Goal: Task Accomplishment & Management: Manage account settings

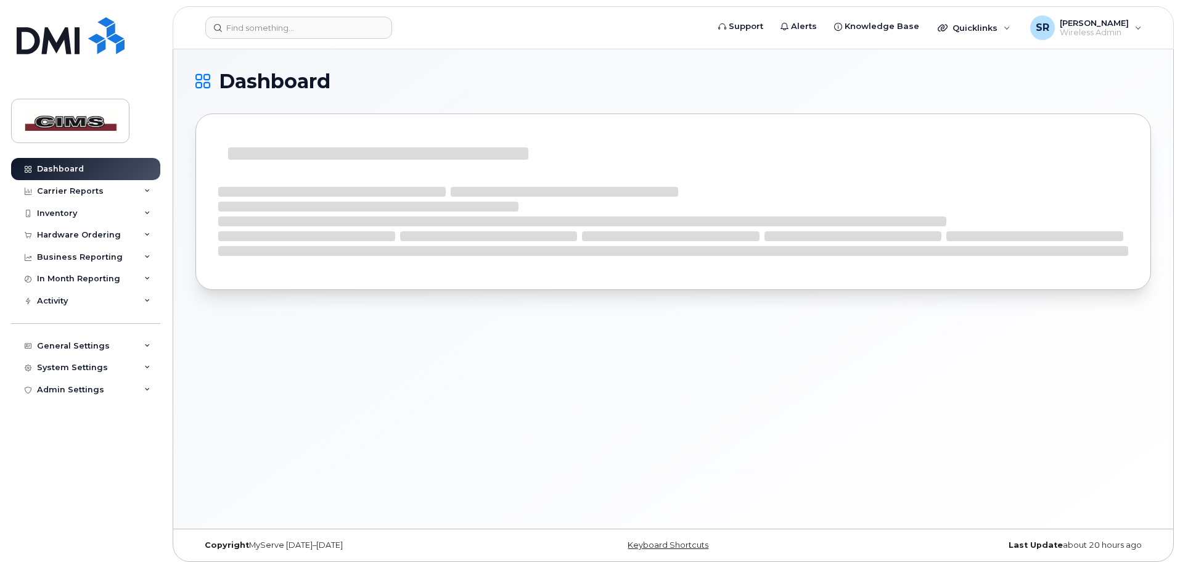
scroll to position [178, 0]
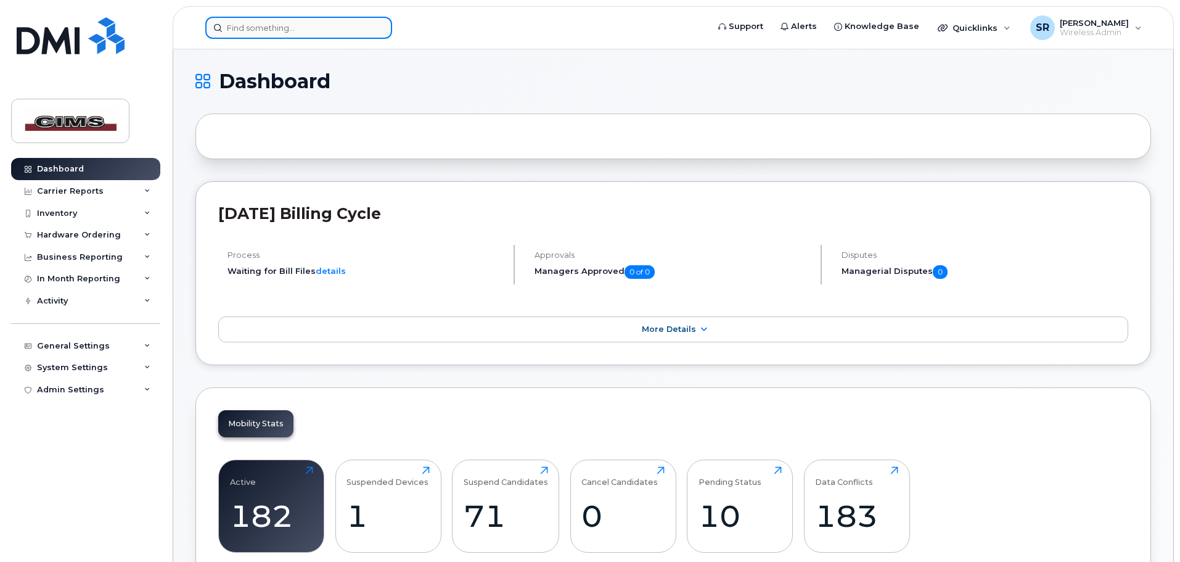
click at [272, 31] on input at bounding box center [298, 28] width 187 height 22
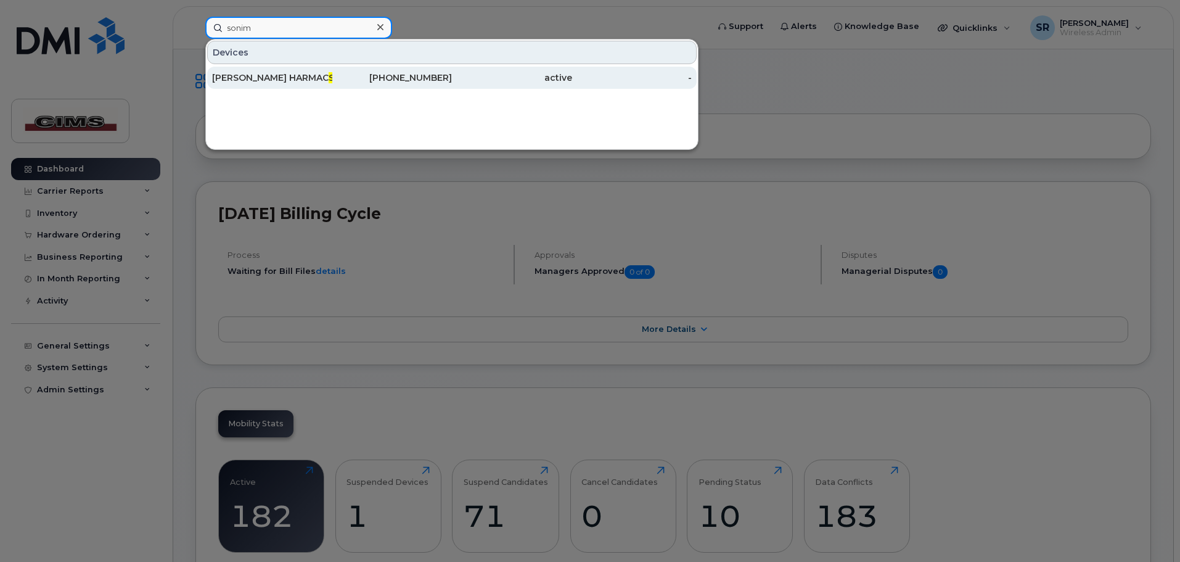
type input "sonim"
click at [292, 70] on div "Jame Hartwich HARMAC Sonim" at bounding box center [272, 78] width 120 height 22
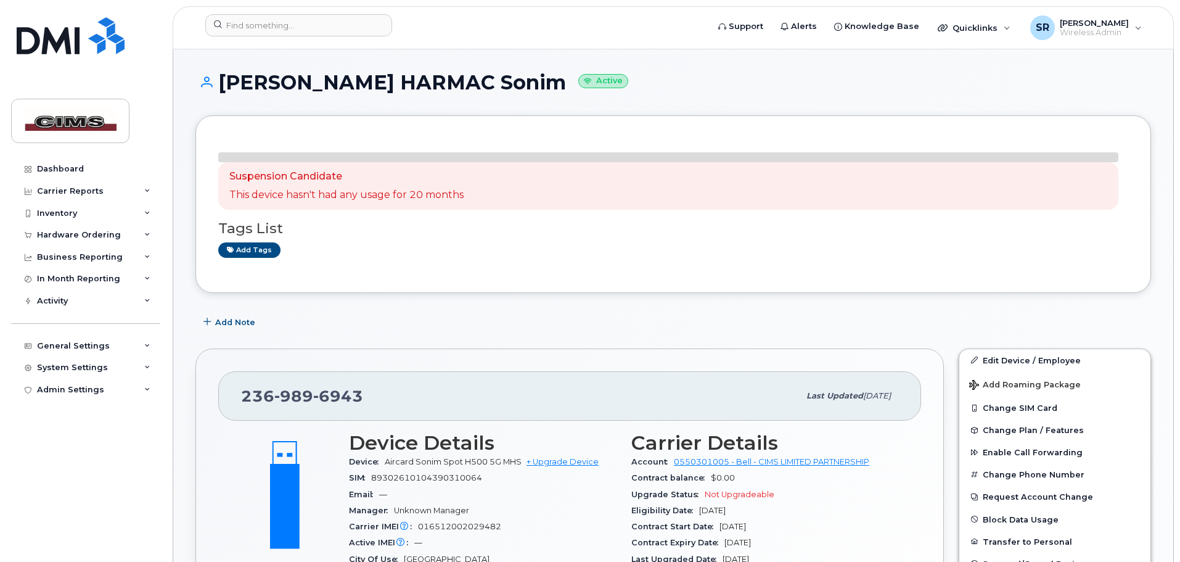
scroll to position [178, 0]
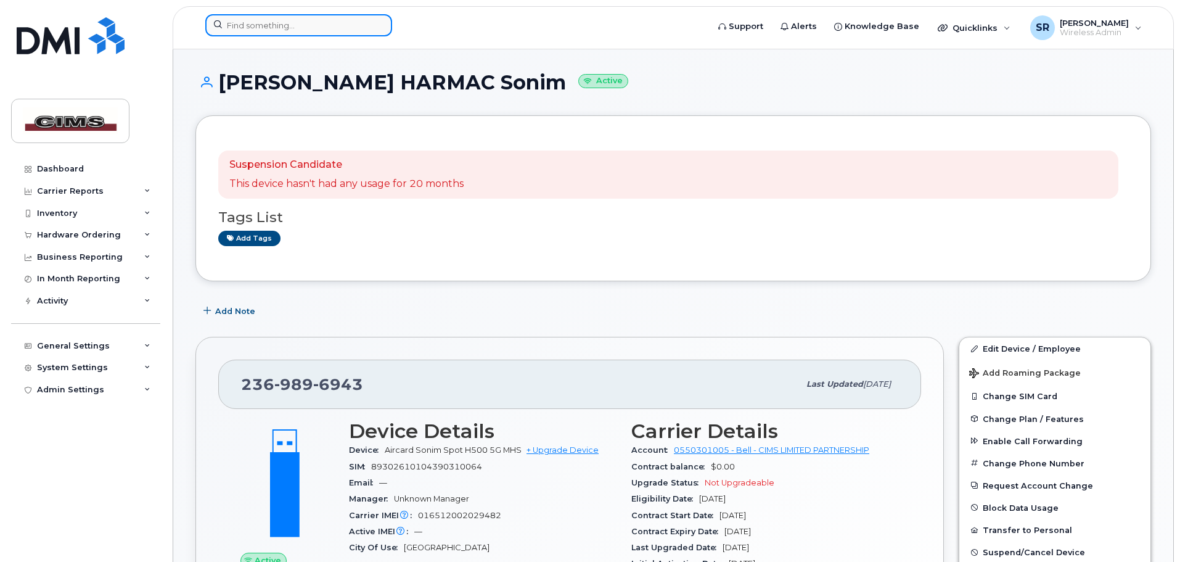
click at [246, 23] on input at bounding box center [298, 25] width 187 height 22
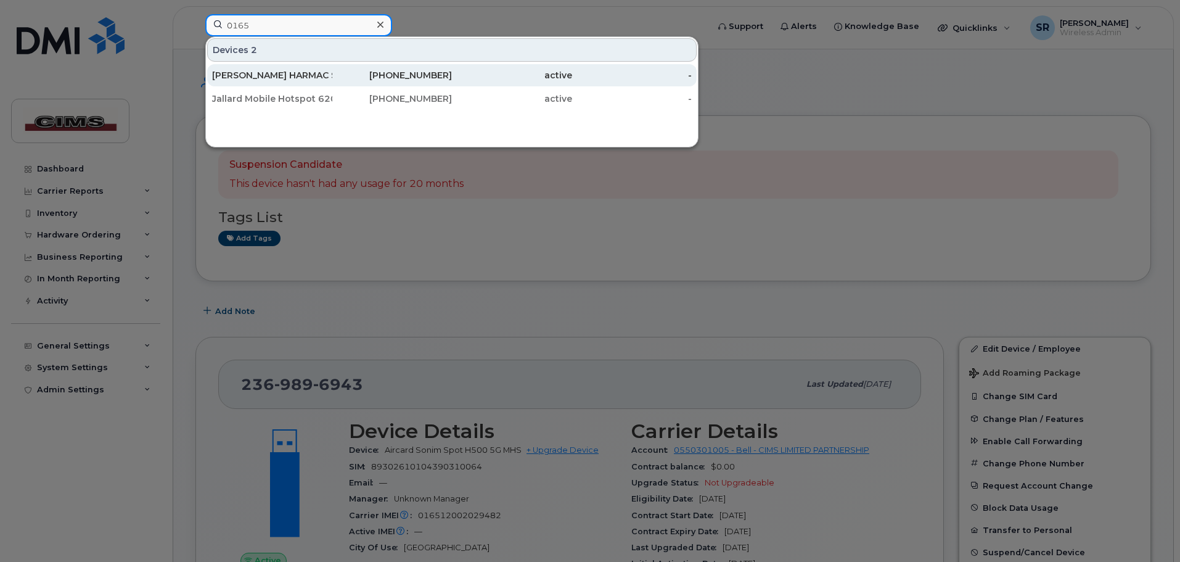
type input "0165"
click at [453, 79] on div "active" at bounding box center [512, 75] width 120 height 12
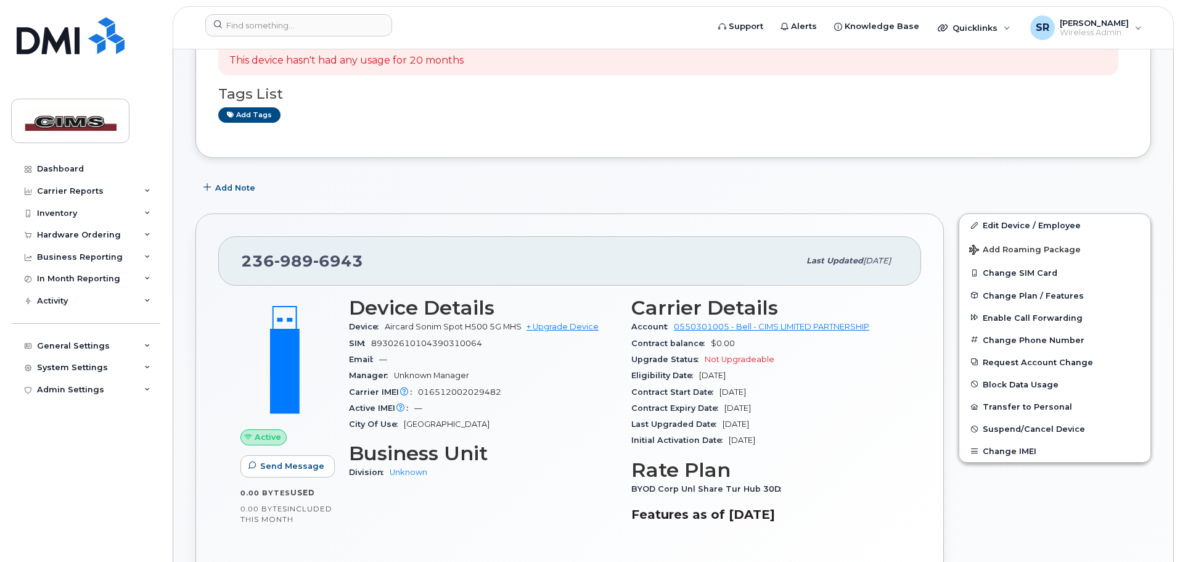
scroll to position [185, 0]
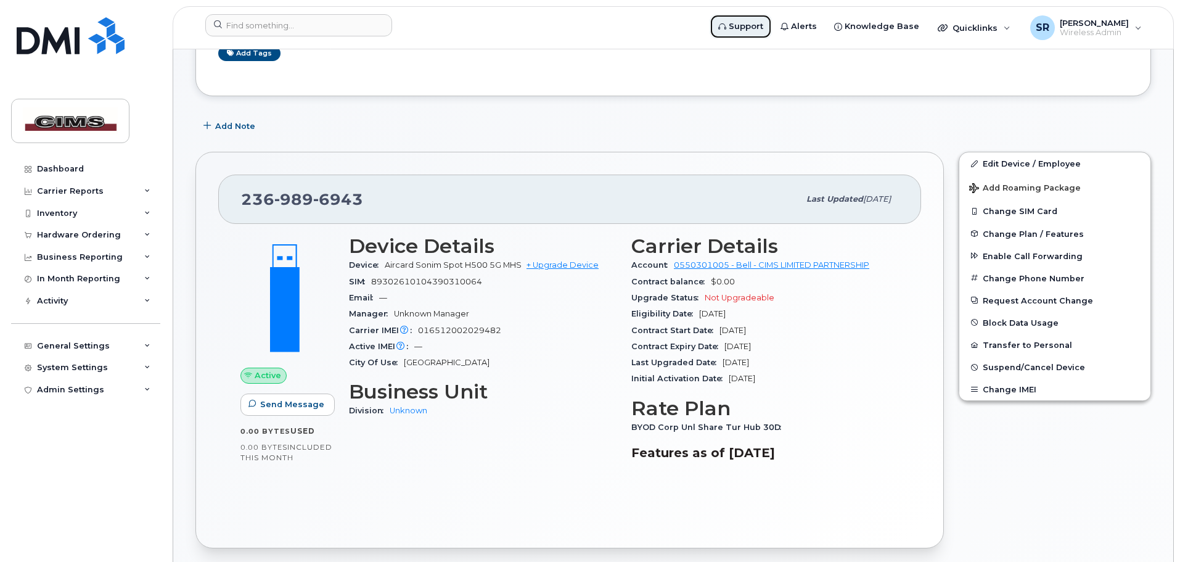
click at [750, 28] on span "Support" at bounding box center [746, 26] width 35 height 12
click at [265, 380] on span "Active" at bounding box center [268, 375] width 27 height 12
click at [269, 400] on span "Send Message" at bounding box center [292, 404] width 64 height 12
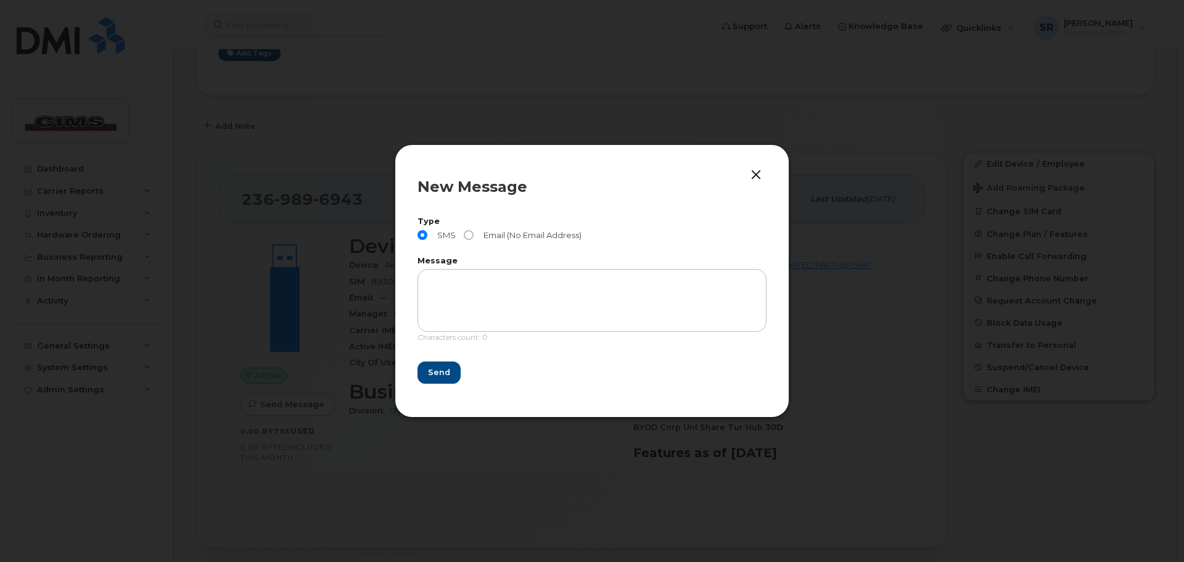
click at [753, 178] on button "button" at bounding box center [756, 174] width 18 height 17
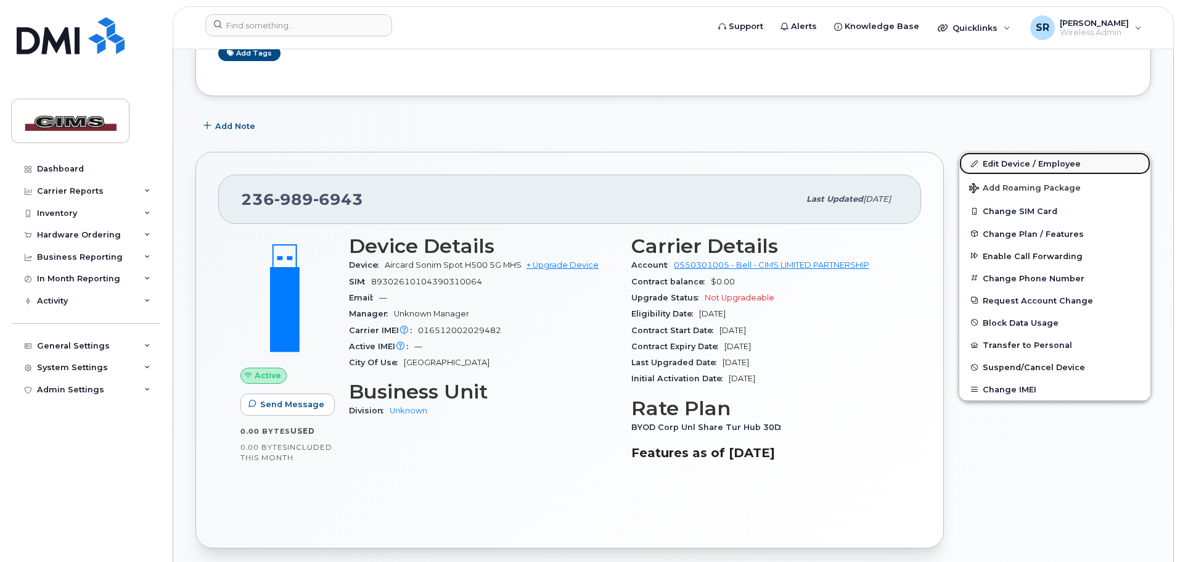
click at [996, 164] on link "Edit Device / Employee" at bounding box center [1054, 163] width 191 height 22
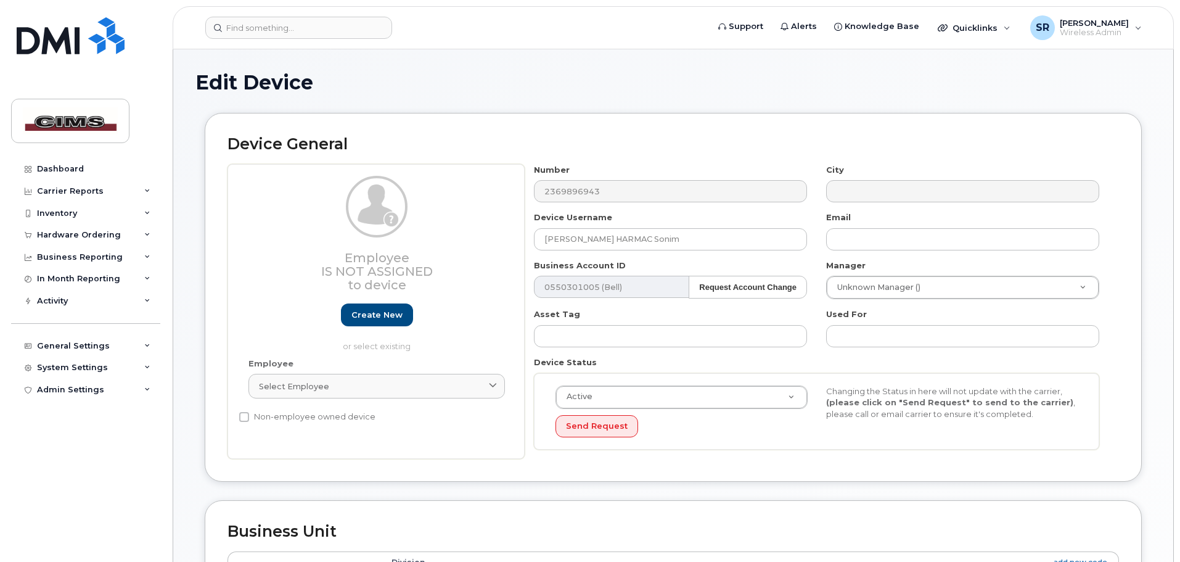
scroll to position [178, 0]
click at [593, 429] on button "Send Request" at bounding box center [597, 426] width 83 height 23
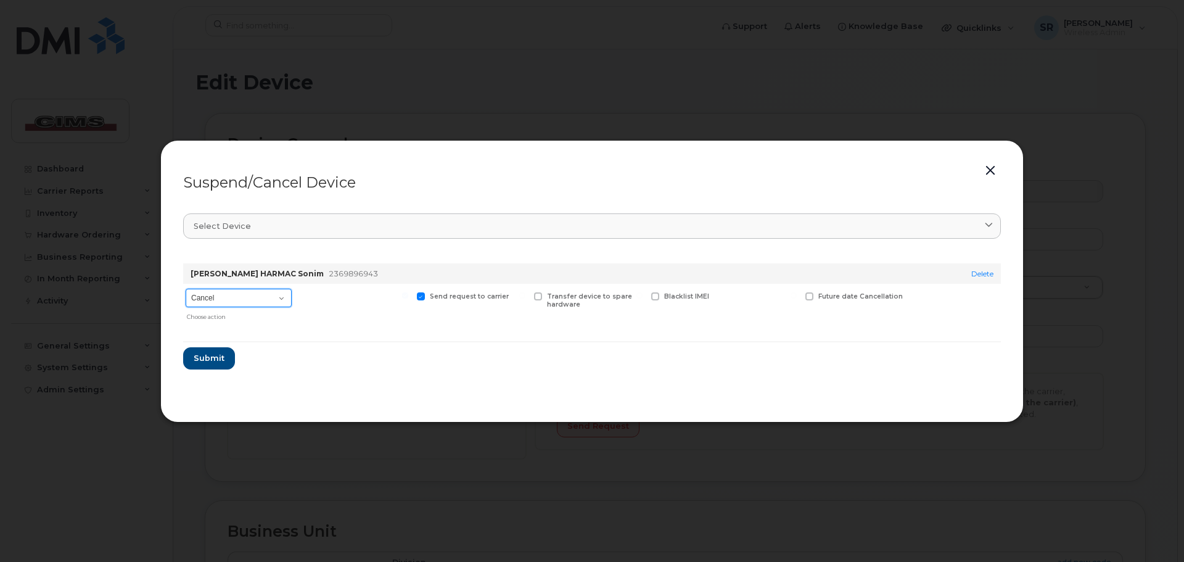
click at [283, 294] on select "Cancel Suspend - Extend Suspension Suspend - Reduced Rate Suspend - Full Rate S…" at bounding box center [239, 298] width 106 height 18
click at [401, 361] on form "Jame Hartwich HARMAC Sonim 2369896943 Delete Cancel Suspend - Extend Suspension…" at bounding box center [592, 311] width 818 height 116
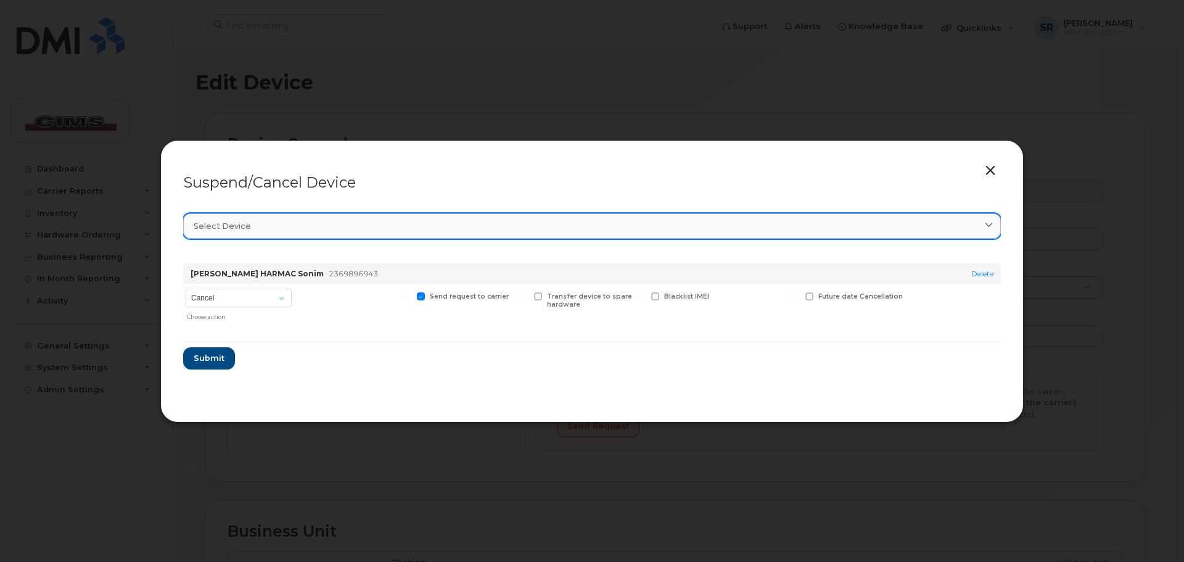
click at [980, 227] on div "Select device" at bounding box center [592, 226] width 797 height 12
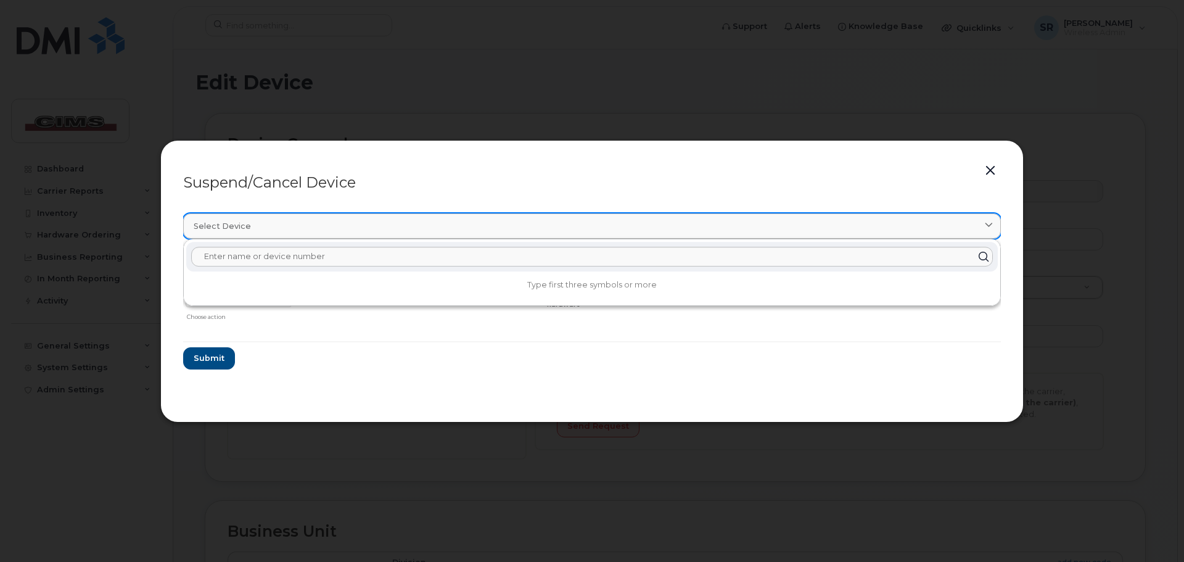
click at [980, 227] on div "Select device" at bounding box center [592, 226] width 797 height 12
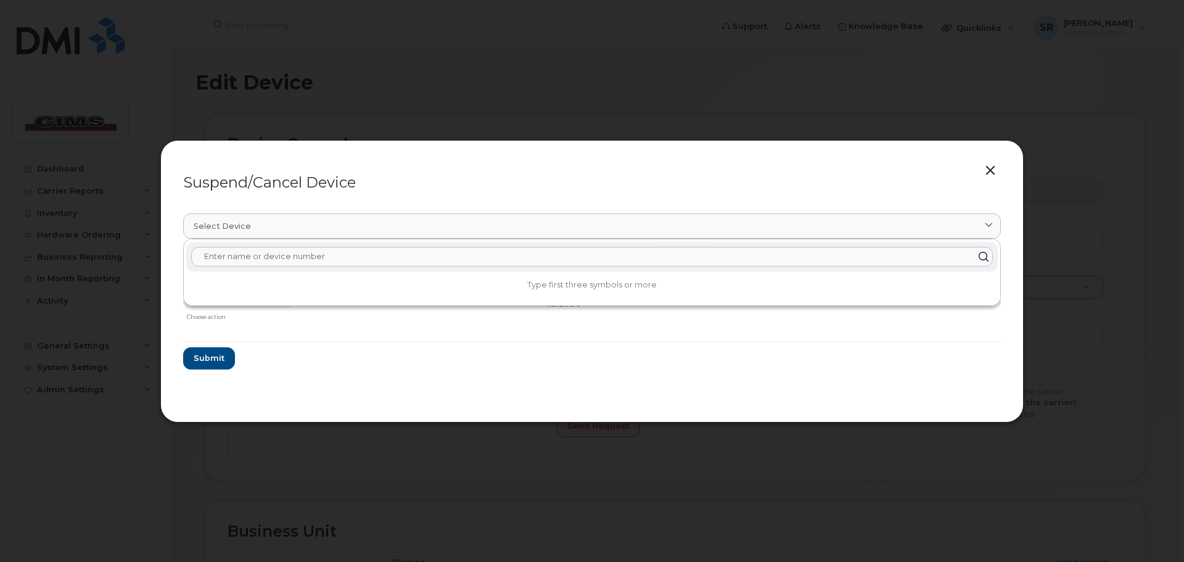
click at [995, 170] on button "button" at bounding box center [990, 170] width 18 height 17
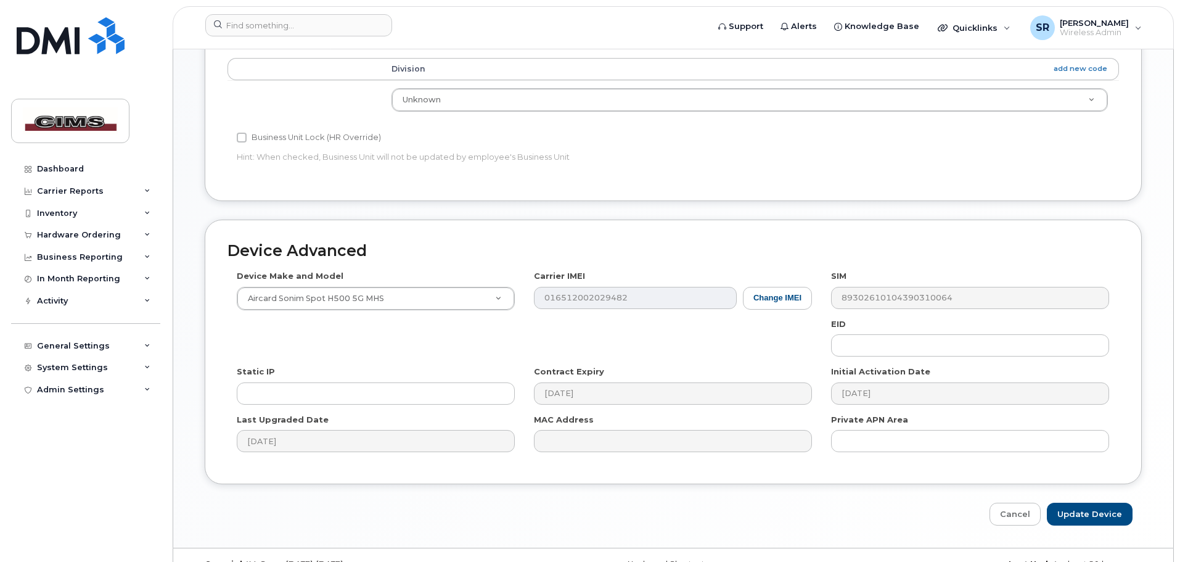
scroll to position [519, 0]
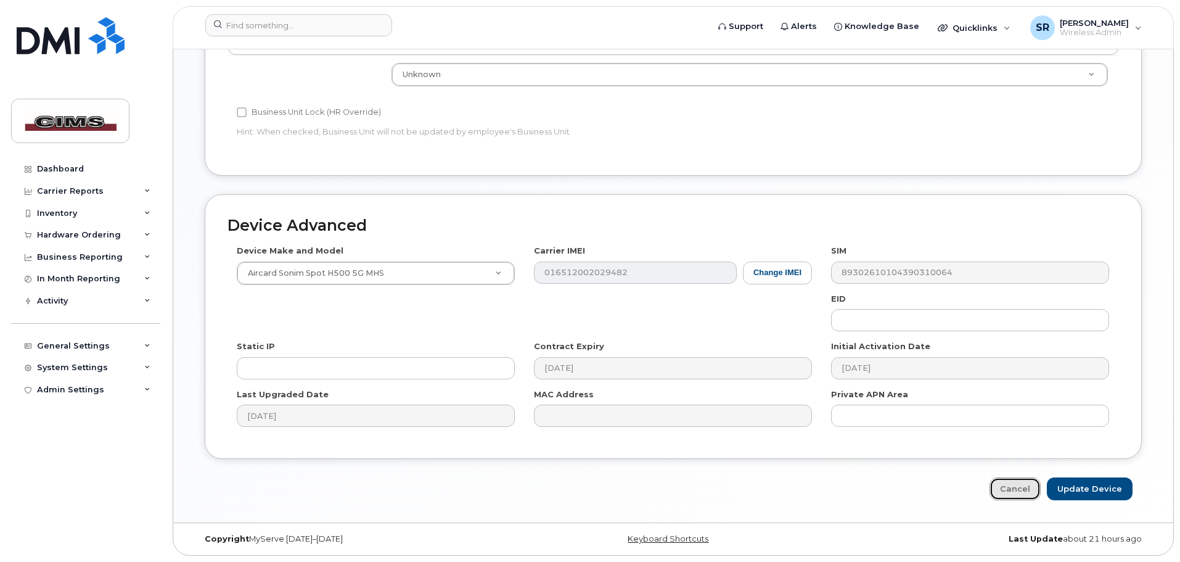
click at [1015, 484] on link "Cancel" at bounding box center [1015, 488] width 51 height 23
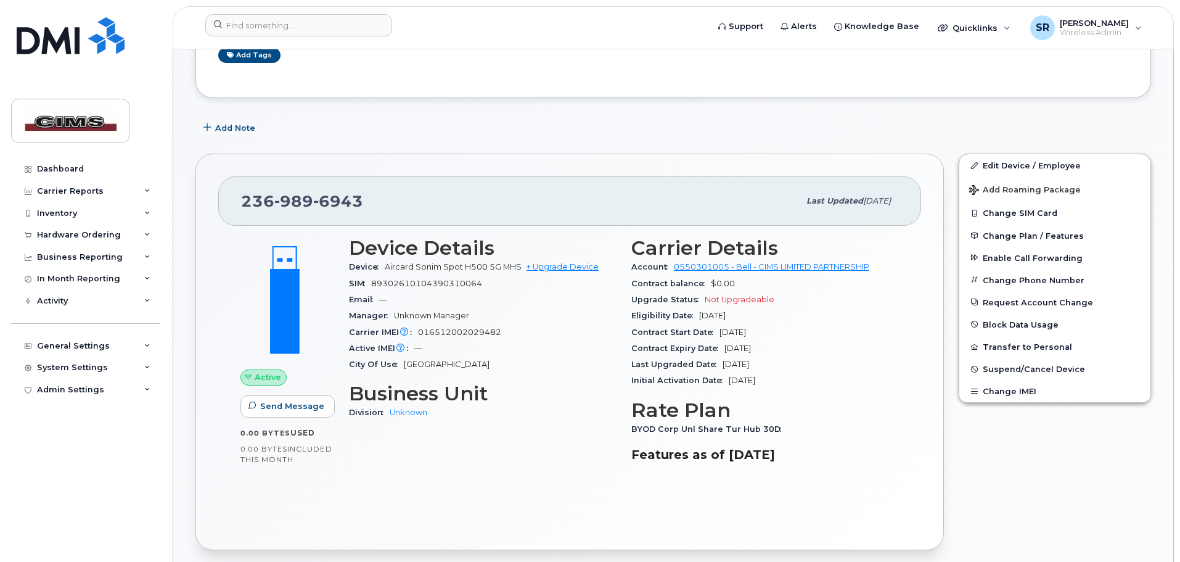
scroll to position [185, 0]
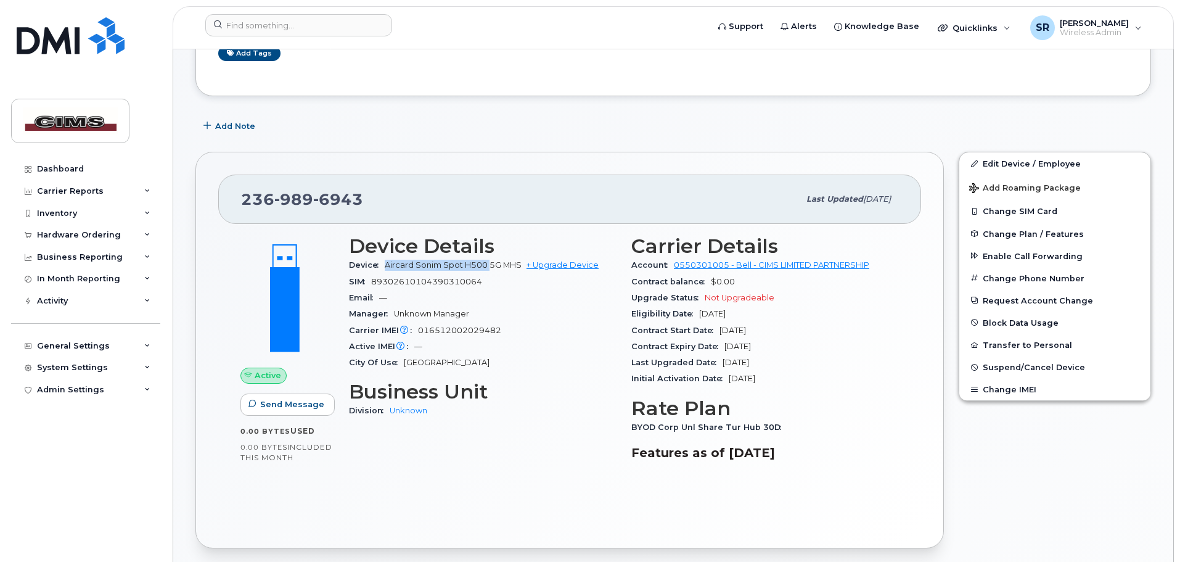
drag, startPoint x: 385, startPoint y: 263, endPoint x: 488, endPoint y: 263, distance: 103.0
type textarea "Aircard Sonim Spot H500"
click at [488, 263] on span "Aircard Sonim Spot H500 5G MHS" at bounding box center [453, 264] width 137 height 9
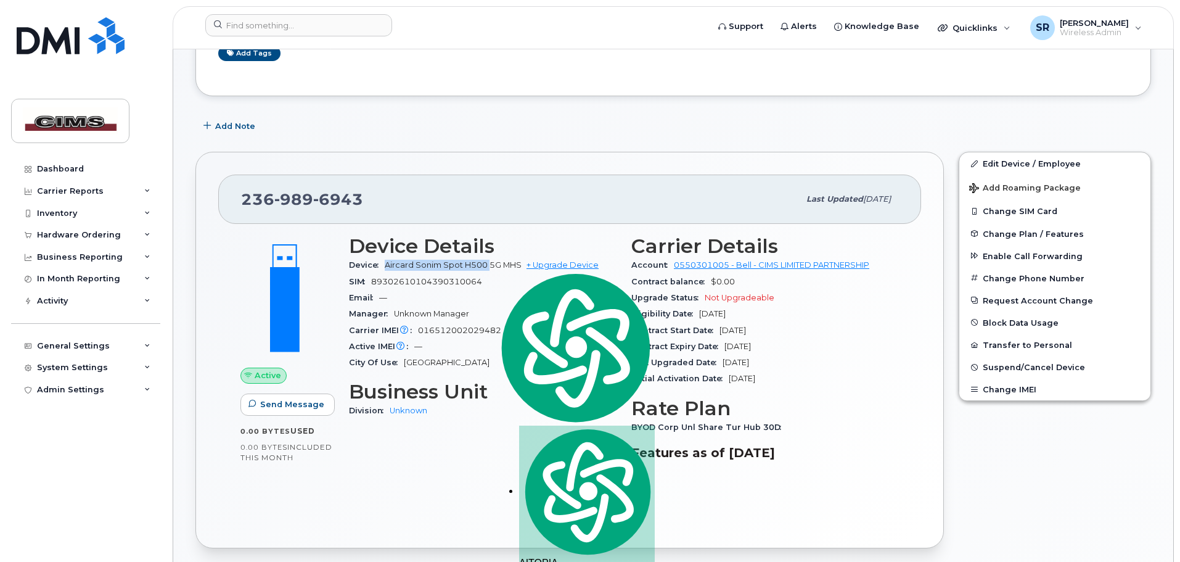
copy span "Aircard Sonim Spot H500"
